Goal: Answer question/provide support

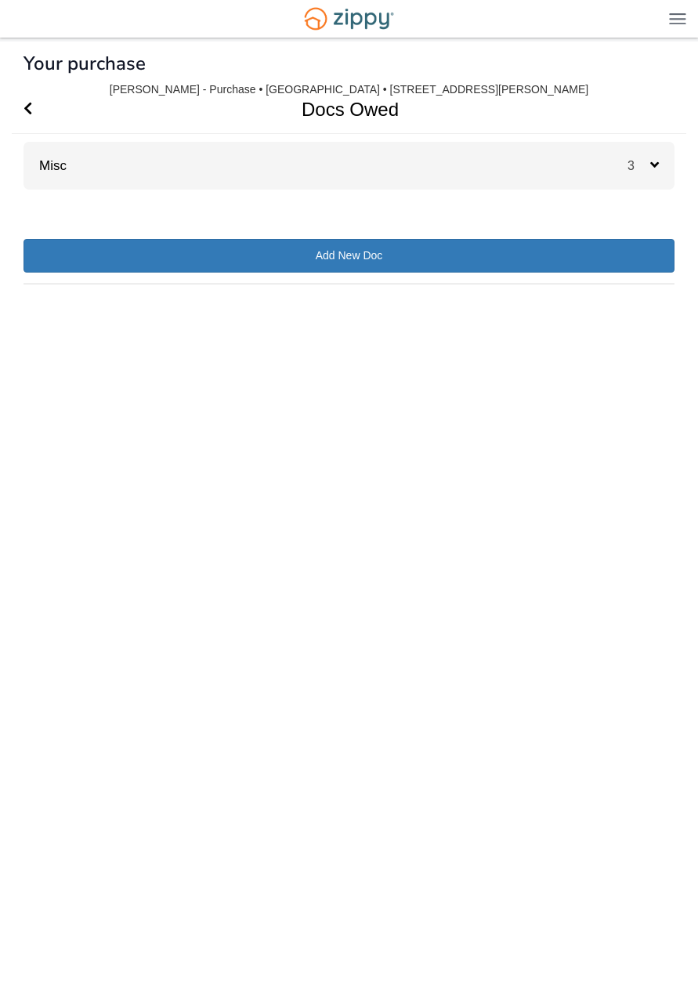
click at [175, 172] on div "Misc 3" at bounding box center [349, 166] width 651 height 48
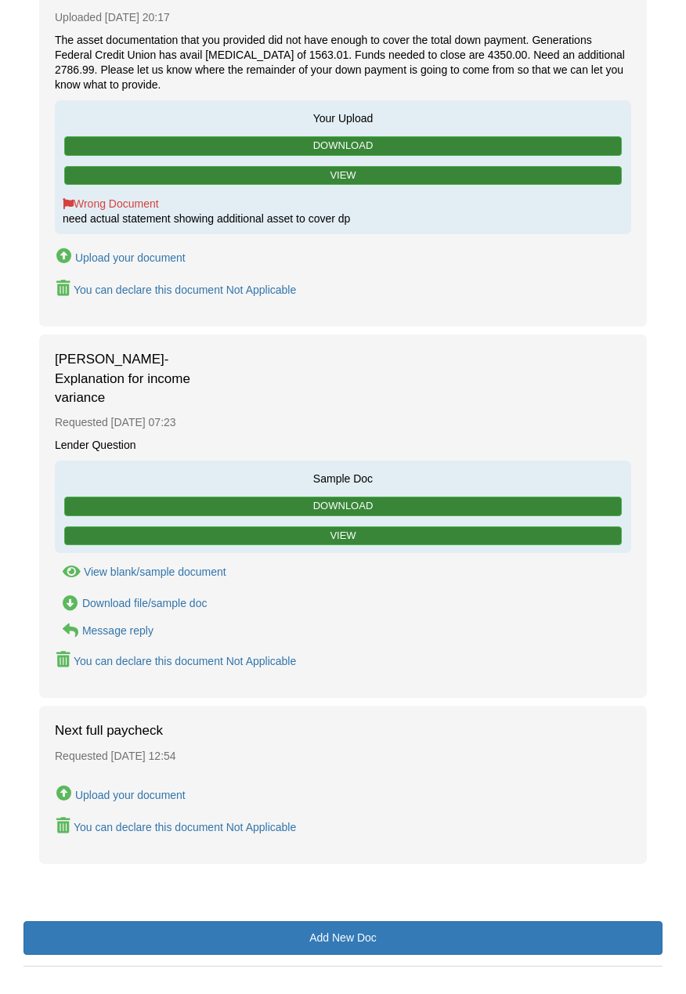
scroll to position [408, 0]
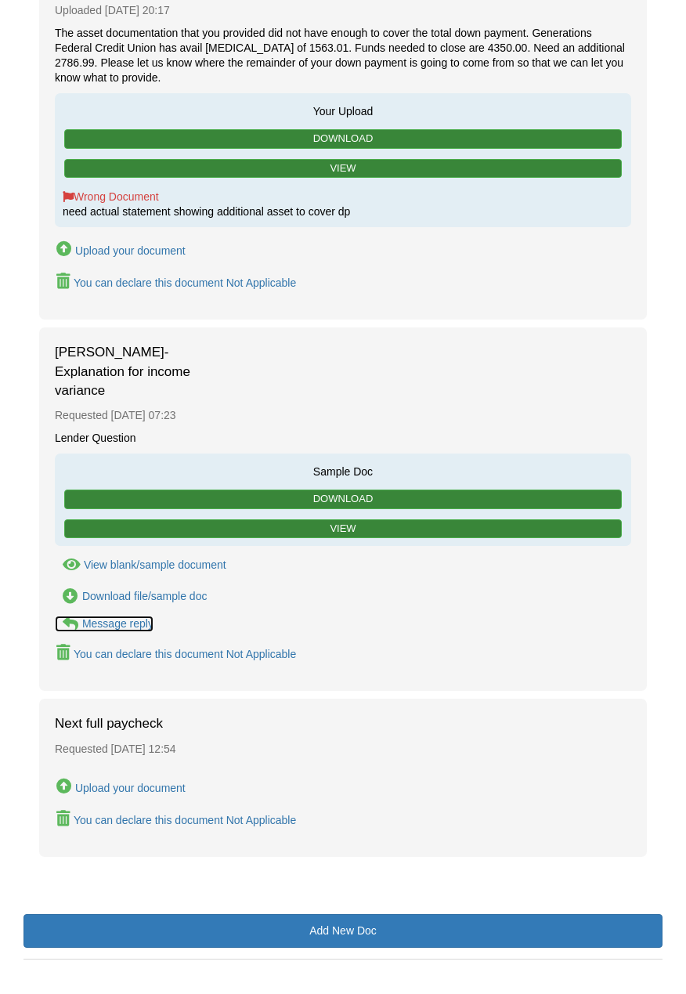
click at [70, 616] on icon at bounding box center [71, 624] width 16 height 16
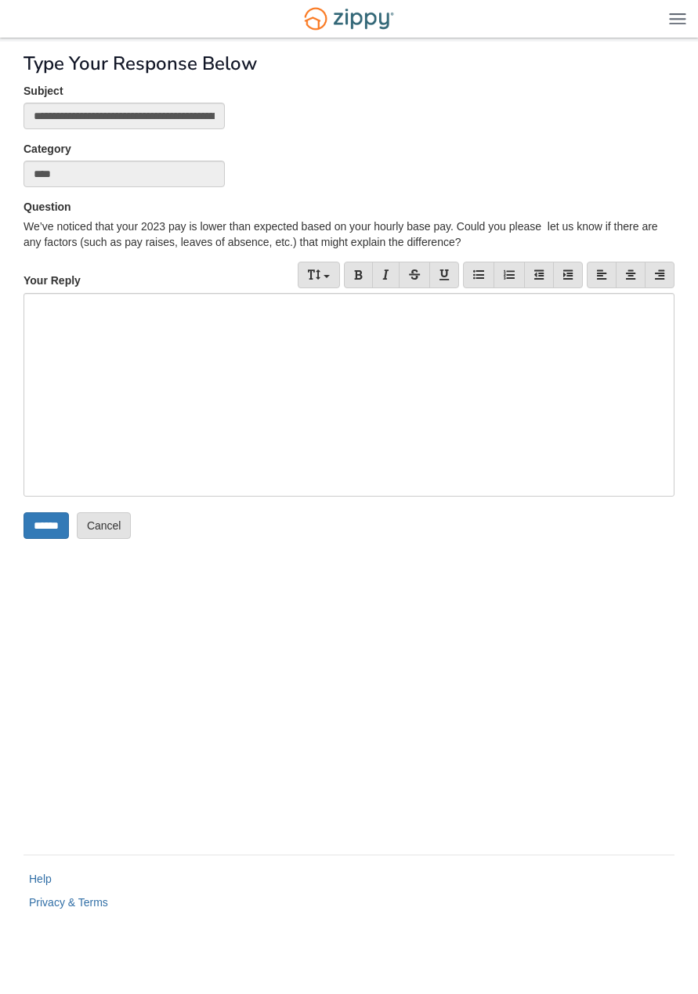
click at [221, 385] on div at bounding box center [349, 395] width 651 height 204
click at [290, 324] on div at bounding box center [349, 395] width 651 height 204
paste div
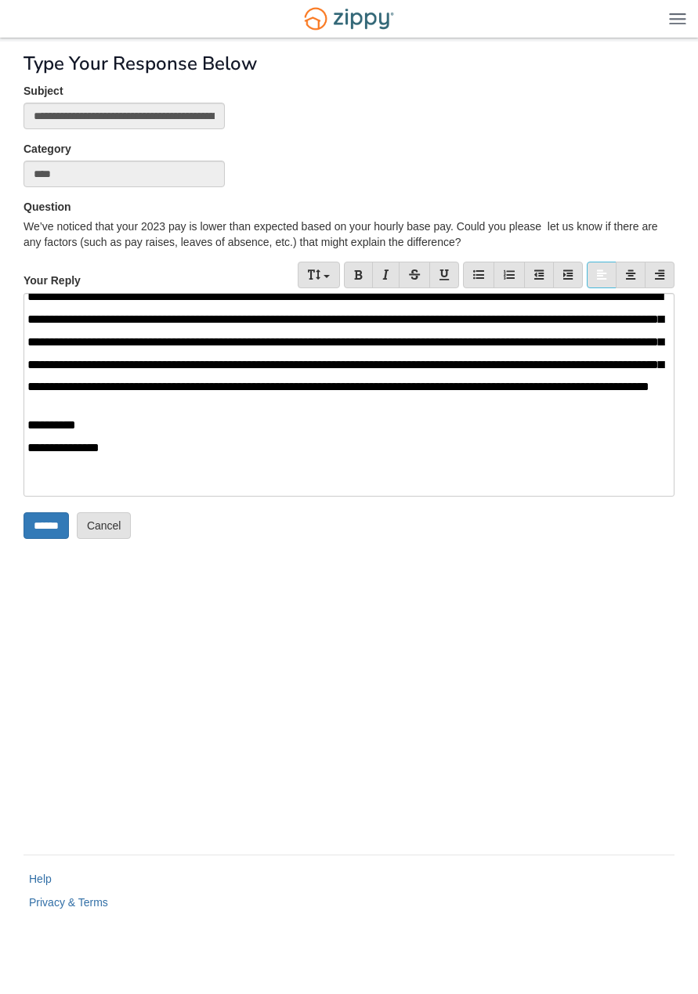
scroll to position [99, 0]
click at [65, 539] on input "******" at bounding box center [46, 525] width 45 height 27
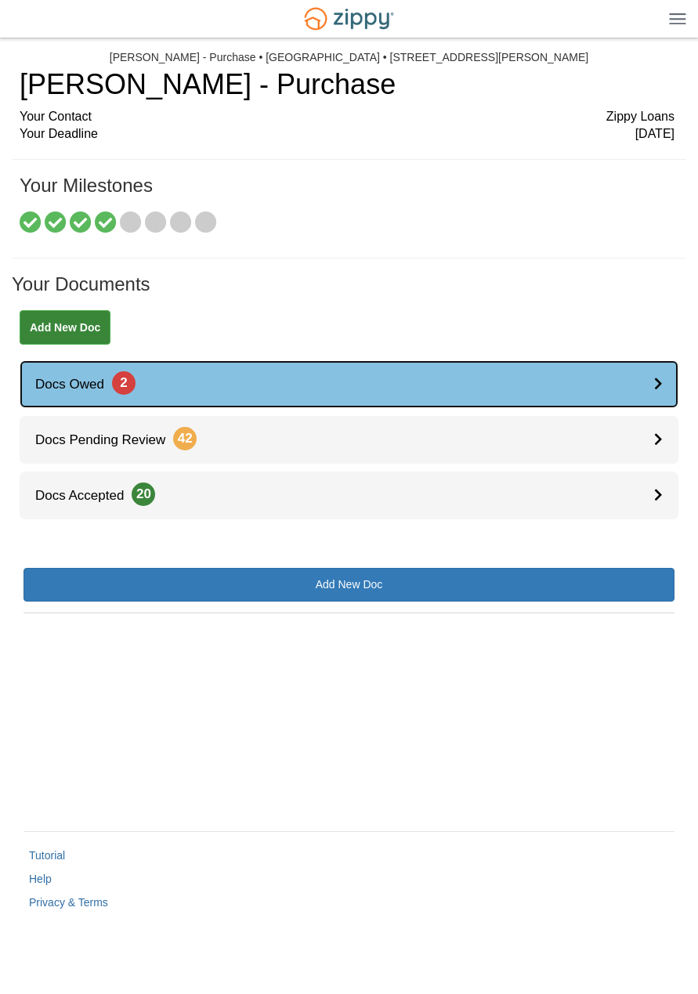
click at [255, 384] on link "Docs Owed 2" at bounding box center [349, 384] width 659 height 48
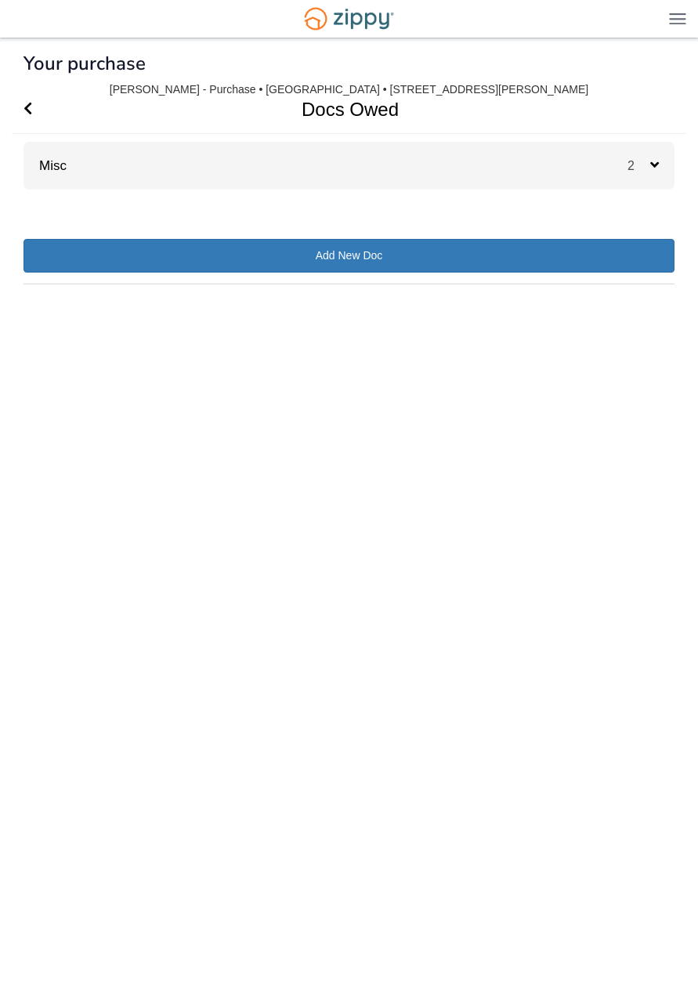
click at [606, 161] on div "Misc 2" at bounding box center [349, 166] width 651 height 48
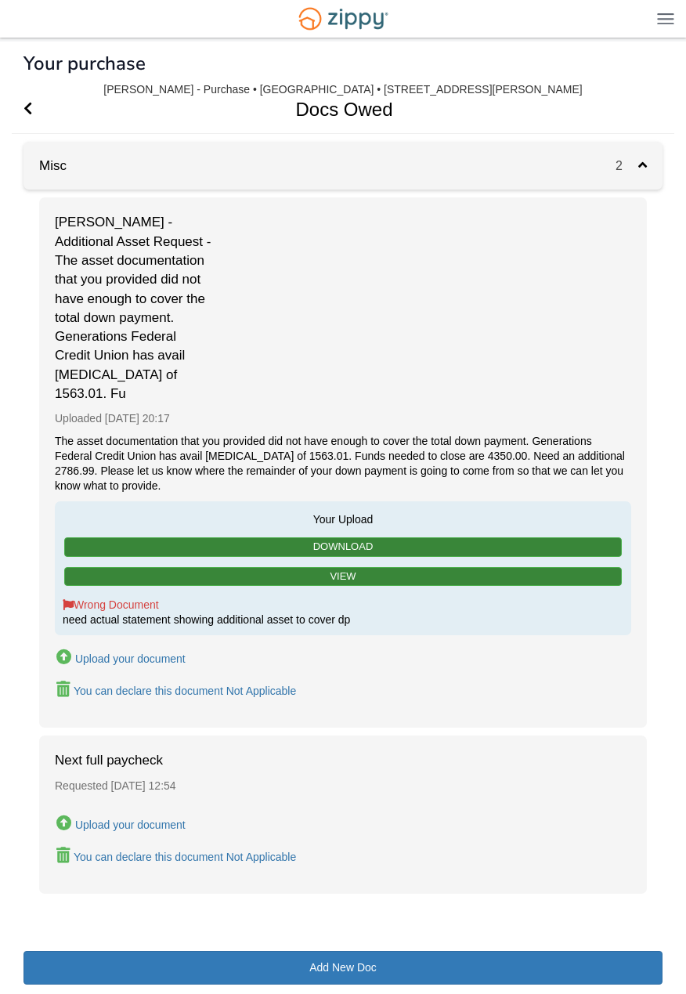
scroll to position [37, 0]
